Goal: Check status

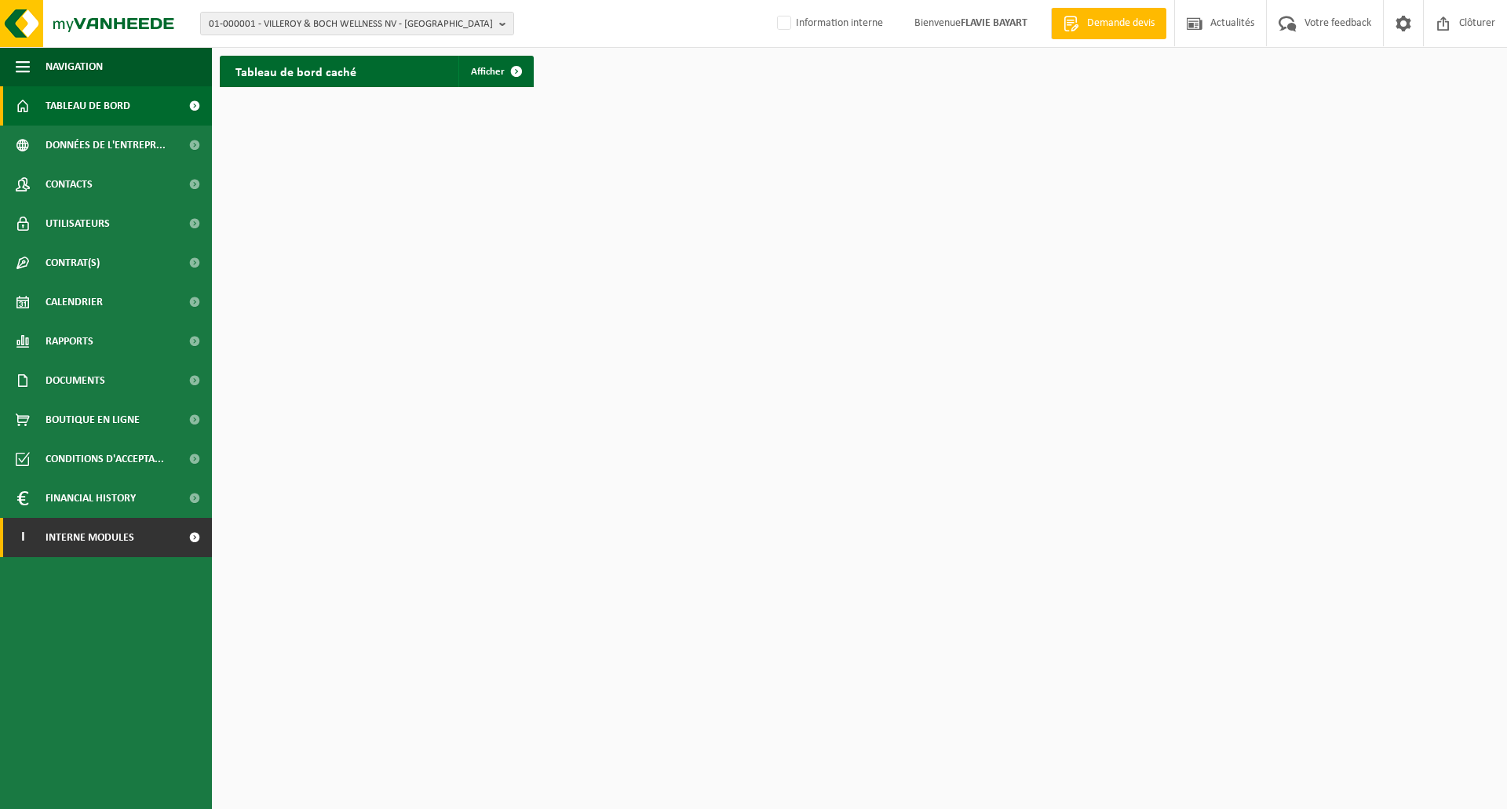
click at [174, 545] on link "I Interne modules" at bounding box center [106, 537] width 212 height 39
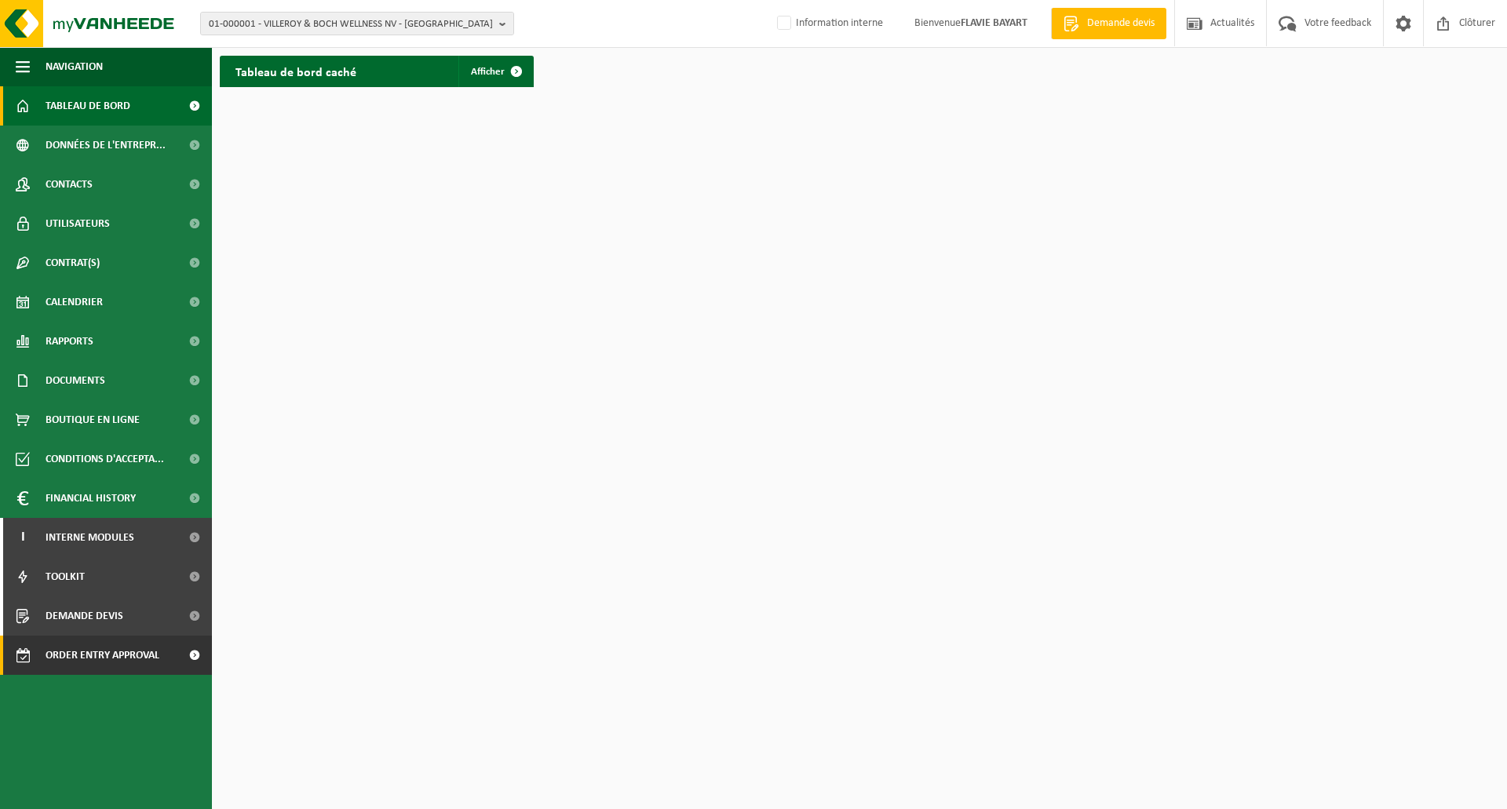
click at [128, 665] on span "Order entry approval" at bounding box center [103, 655] width 114 height 39
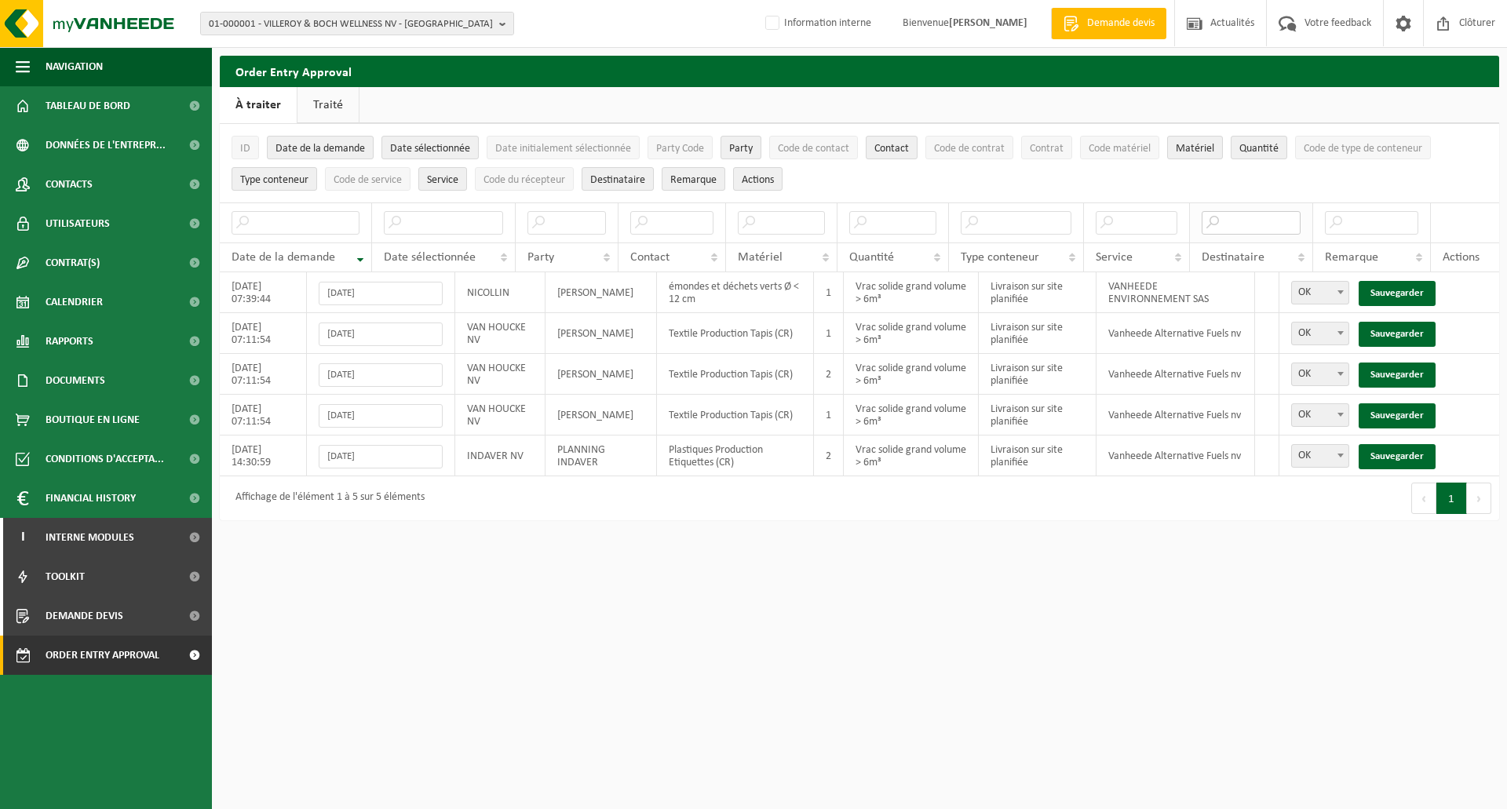
click at [1233, 221] on input "text" at bounding box center [1251, 223] width 100 height 24
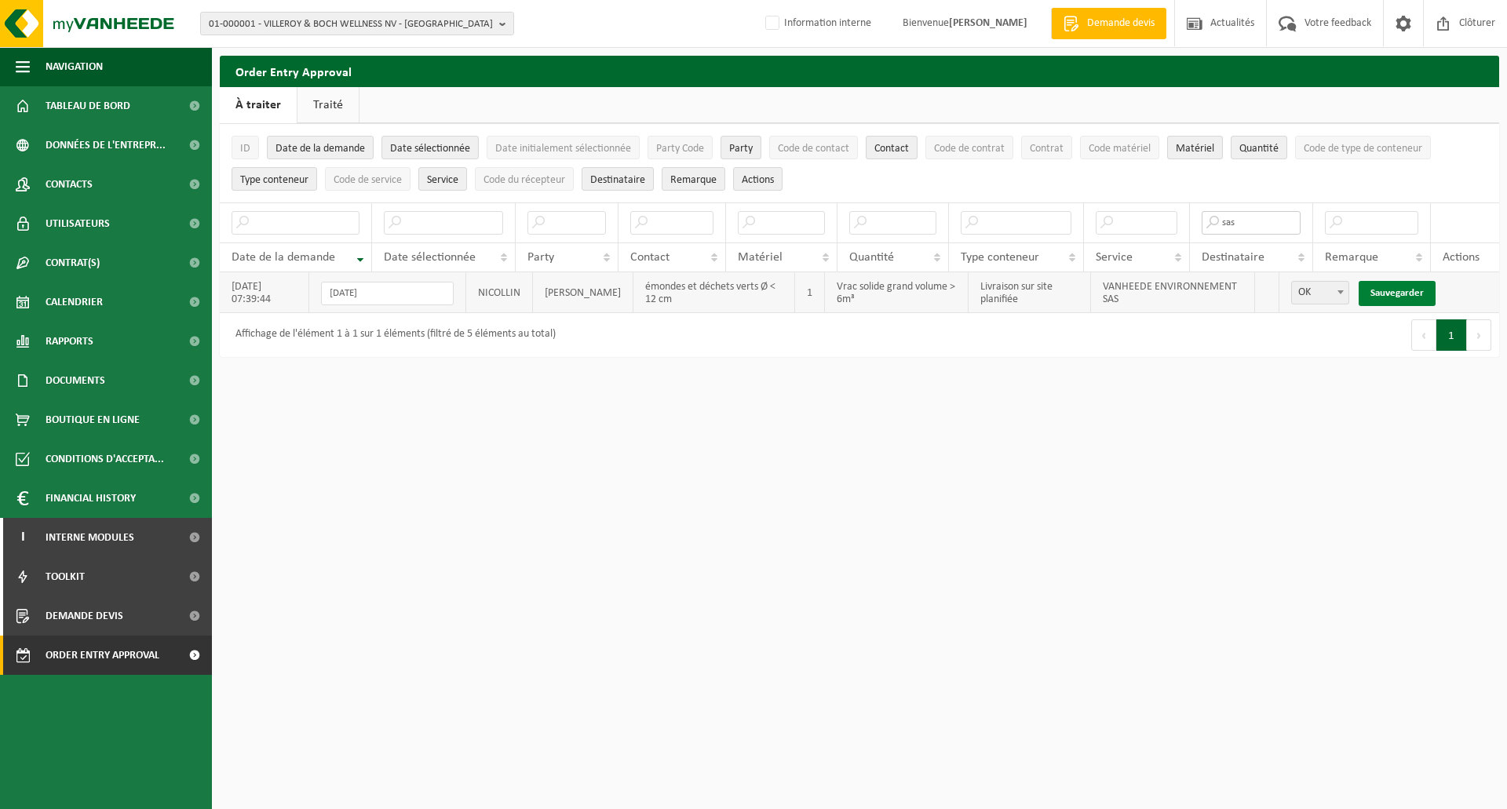
type input "sas"
click at [1398, 297] on link "Sauvegarder" at bounding box center [1396, 293] width 77 height 25
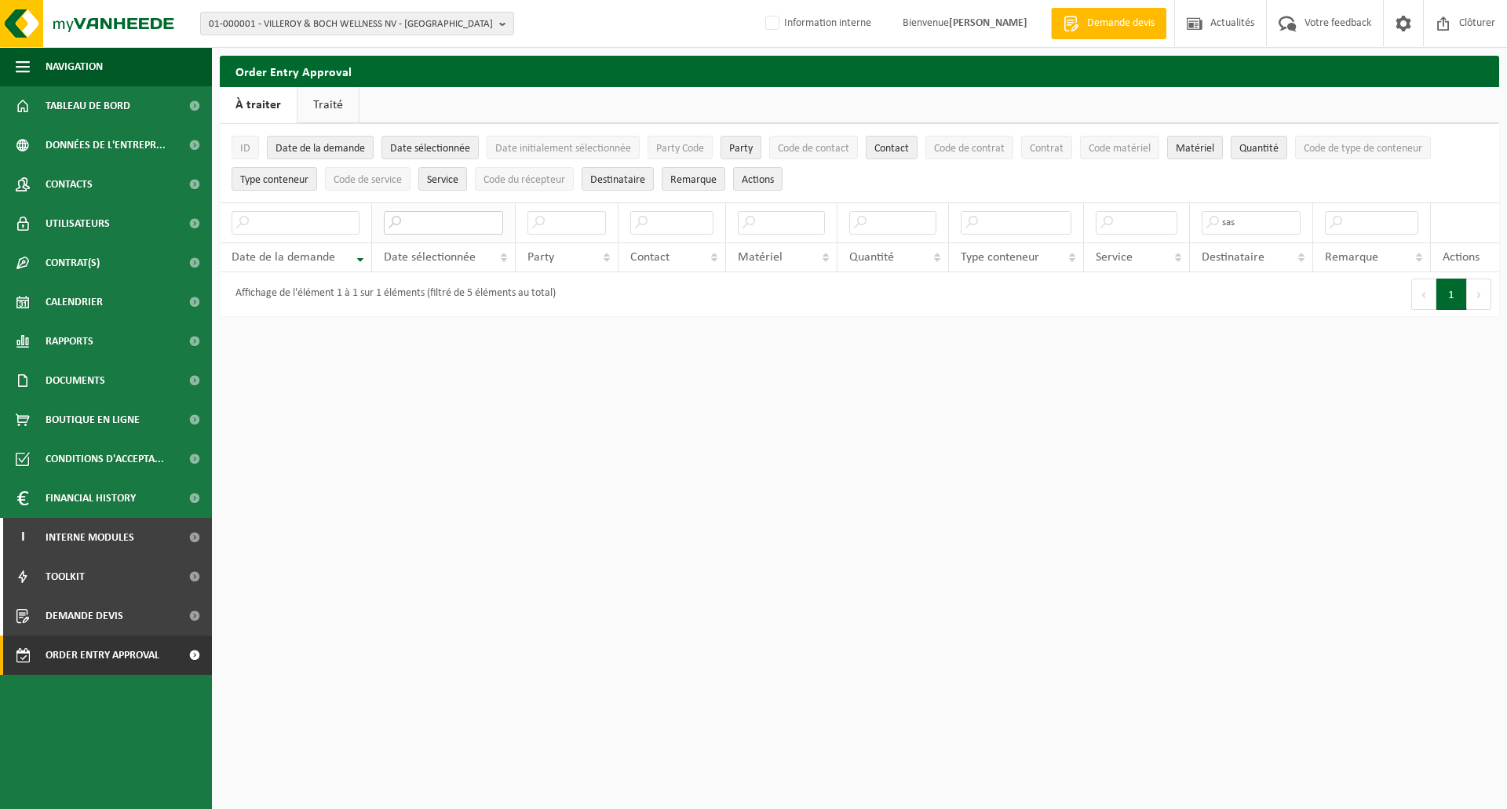
click at [421, 229] on input "text" at bounding box center [443, 223] width 119 height 24
